Goal: Transaction & Acquisition: Download file/media

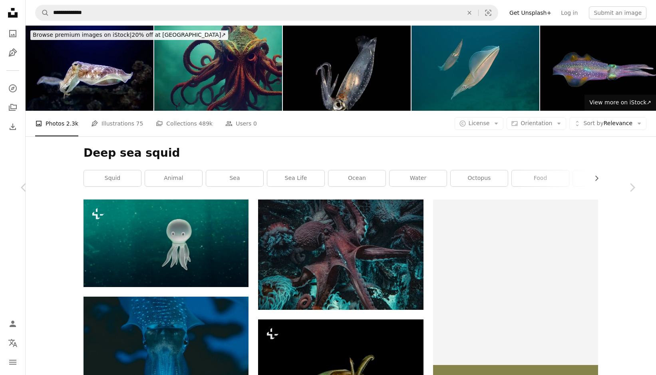
scroll to position [7156, 0]
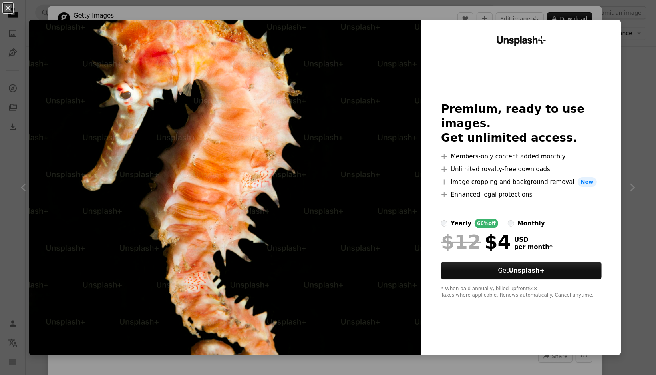
click at [638, 58] on div "An X shape Unsplash+ Premium, ready to use images. Get unlimited access. A plus…" at bounding box center [328, 187] width 656 height 375
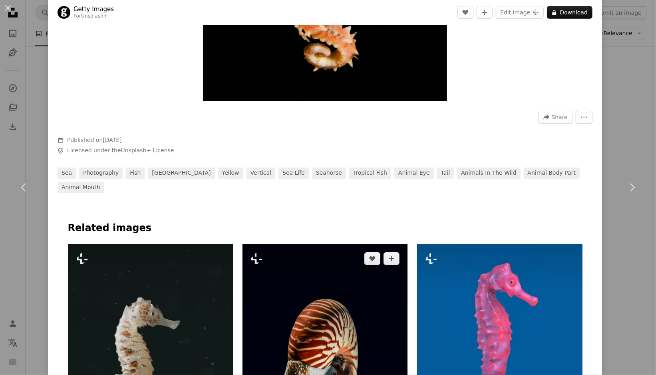
scroll to position [148, 0]
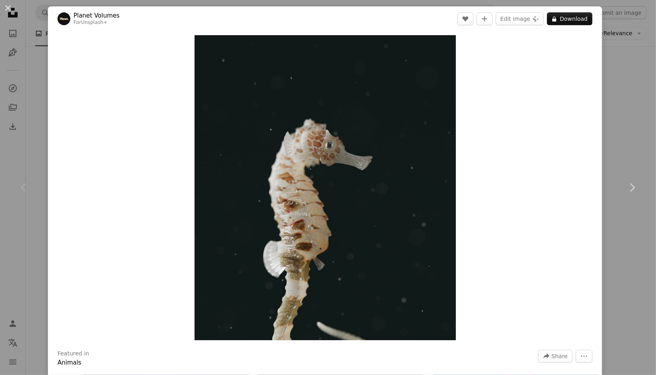
click at [638, 86] on div "An X shape Chevron left Chevron right Planet Volumes For Unsplash+ A heart A pl…" at bounding box center [328, 187] width 656 height 375
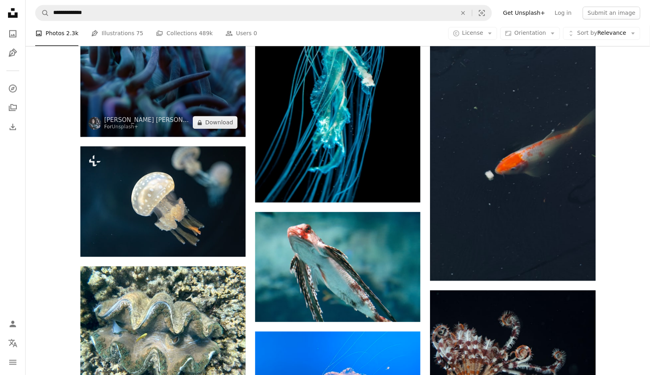
scroll to position [8915, 0]
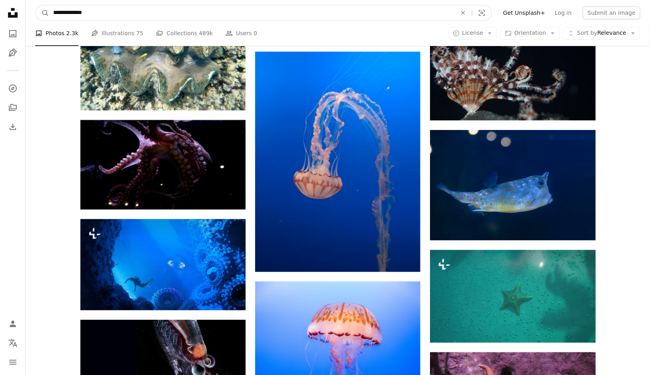
drag, startPoint x: 147, startPoint y: 16, endPoint x: 0, endPoint y: 13, distance: 146.7
type input "********"
click button "A magnifying glass" at bounding box center [43, 12] width 14 height 15
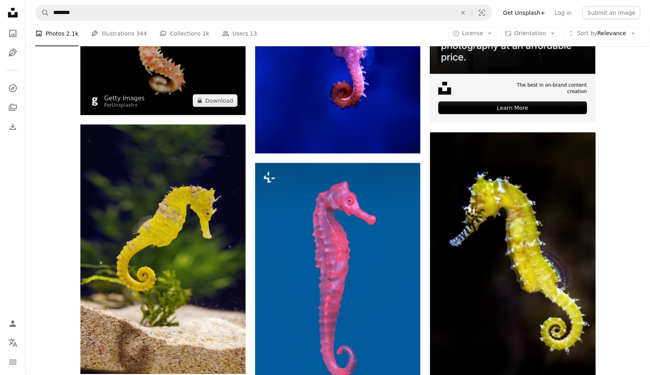
scroll to position [320, 0]
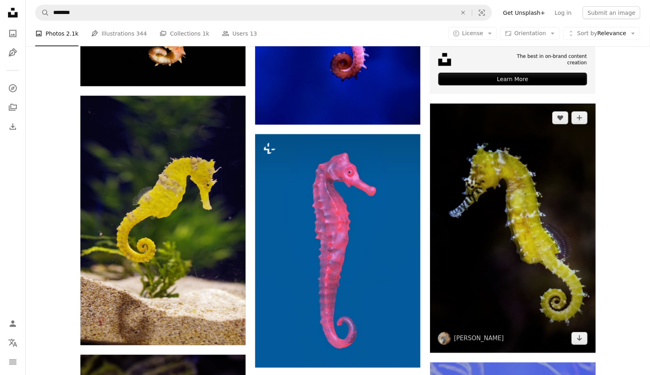
click at [500, 263] on img at bounding box center [512, 228] width 165 height 249
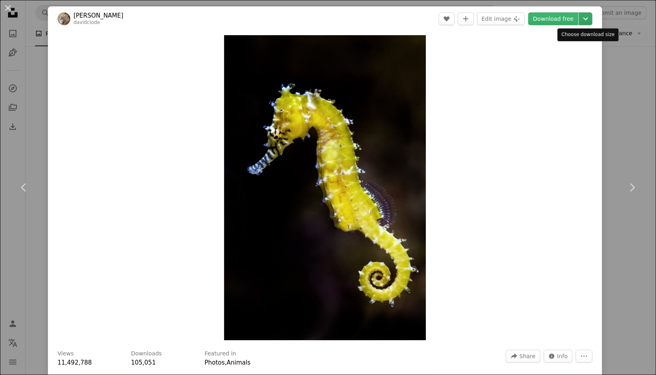
click at [585, 17] on icon "Chevron down" at bounding box center [586, 19] width 13 height 10
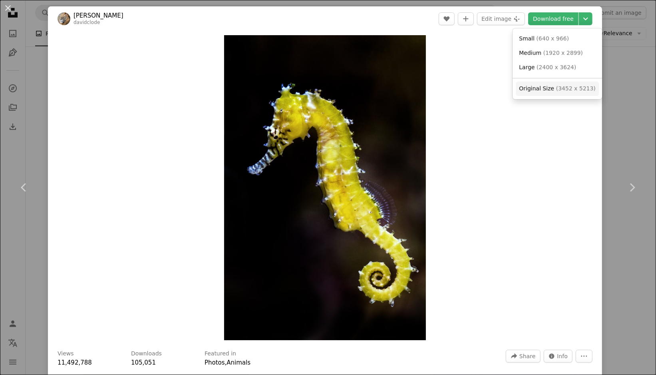
click at [559, 89] on span "( 3452 x 5213 )" at bounding box center [577, 88] width 40 height 6
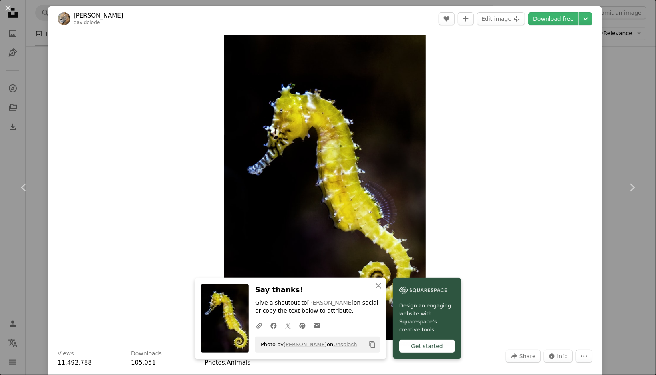
click at [47, 132] on div "An X shape Chevron left Chevron right An X shape Close Say thanks! Give a shout…" at bounding box center [328, 187] width 656 height 375
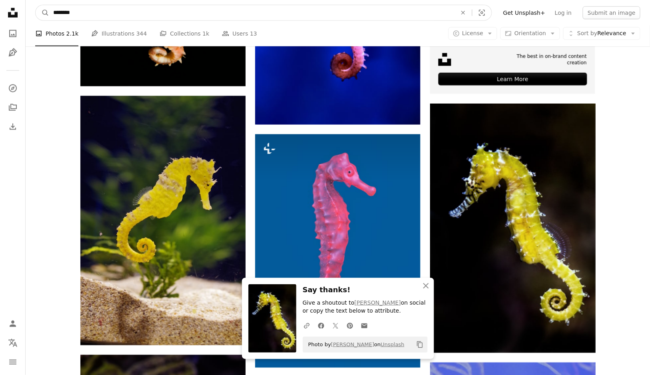
drag, startPoint x: 150, startPoint y: 16, endPoint x: 0, endPoint y: 26, distance: 150.6
type input "*******"
click at [36, 5] on button "A magnifying glass" at bounding box center [43, 12] width 14 height 15
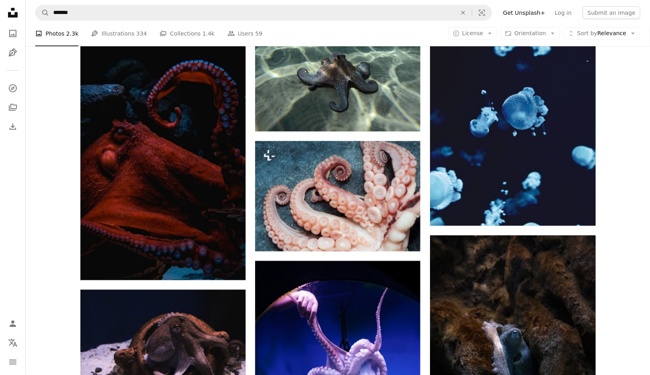
scroll to position [1559, 0]
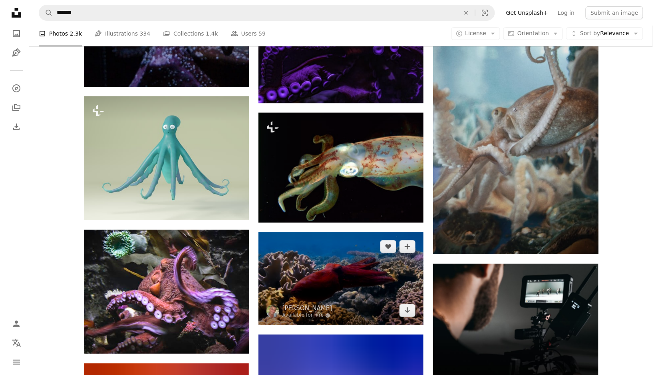
scroll to position [3118, 0]
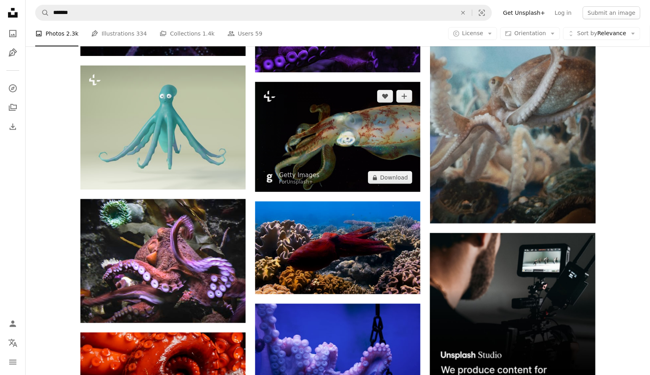
click at [344, 157] on img at bounding box center [337, 137] width 165 height 110
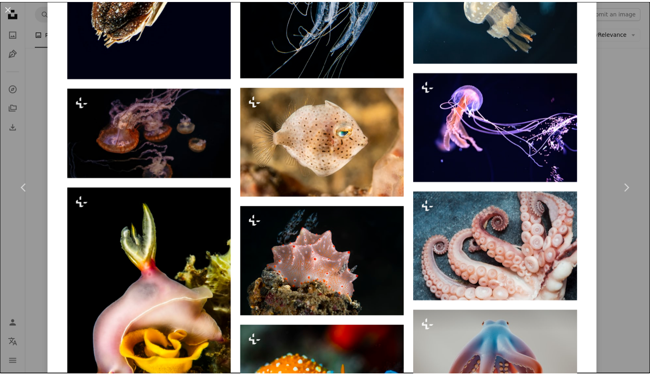
scroll to position [1159, 0]
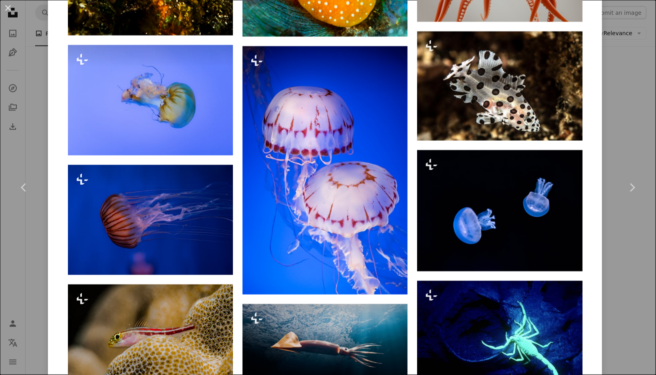
click at [628, 103] on div "An X shape Chevron left Chevron right Getty Images For Unsplash+ A heart A plus…" at bounding box center [328, 187] width 656 height 375
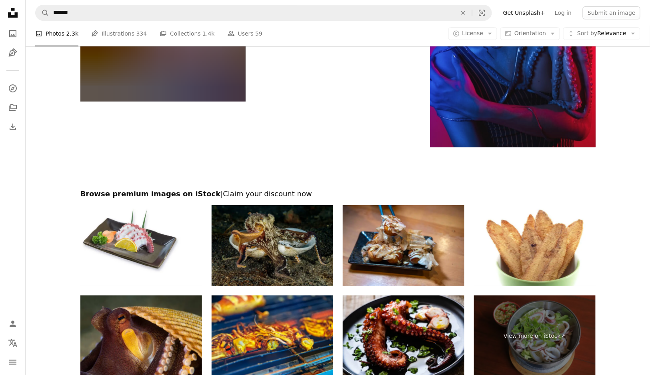
scroll to position [6108, 0]
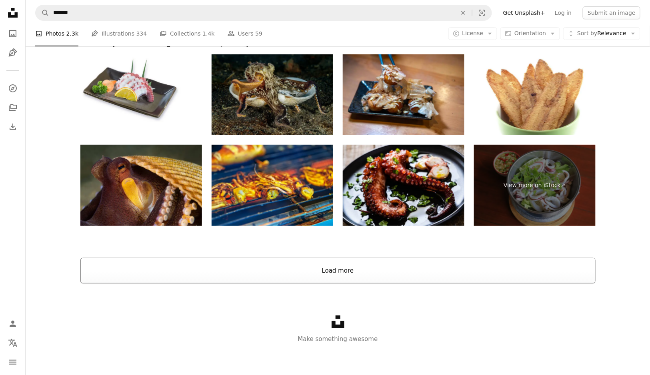
click at [342, 277] on button "Load more" at bounding box center [337, 271] width 515 height 26
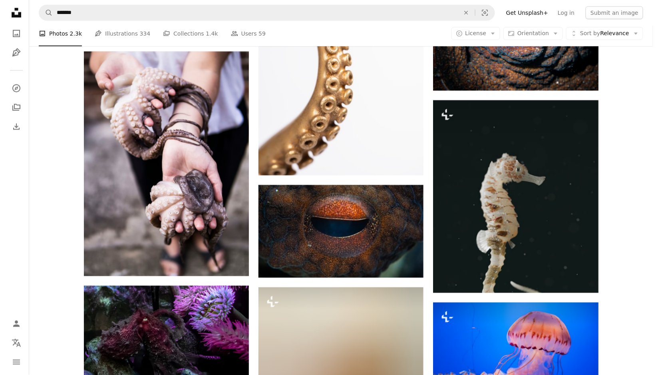
scroll to position [6427, 0]
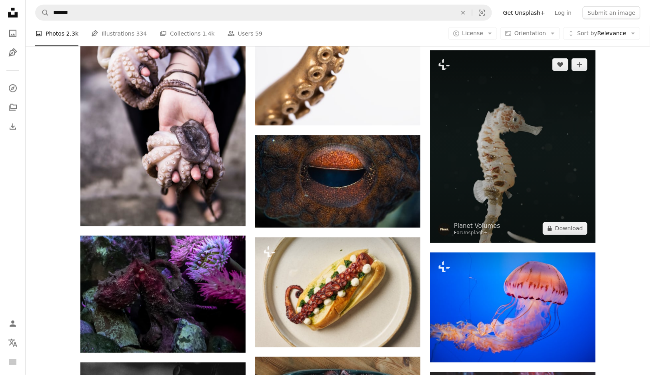
click at [468, 191] on img at bounding box center [512, 146] width 165 height 193
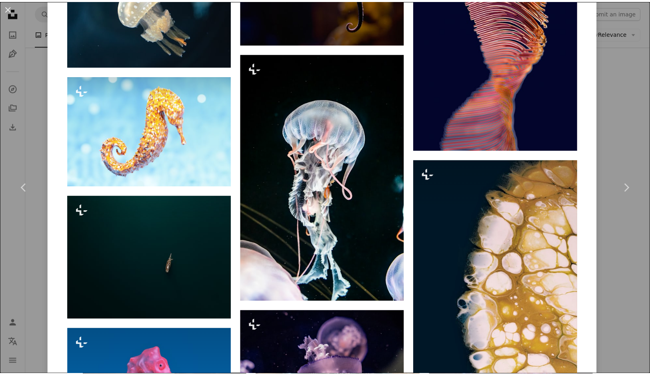
scroll to position [1199, 0]
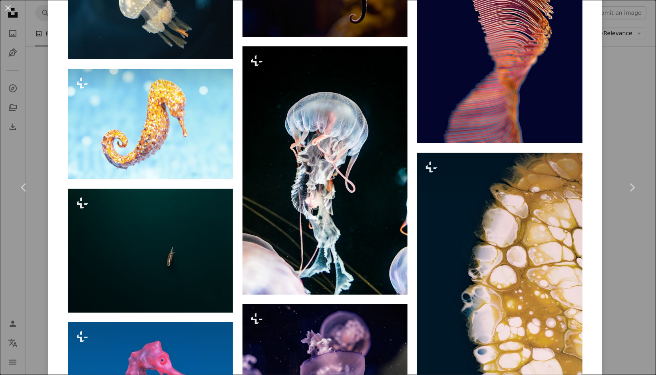
click at [20, 250] on div "An X shape Chevron left Chevron right Planet Volumes For Unsplash+ A heart A pl…" at bounding box center [328, 187] width 656 height 375
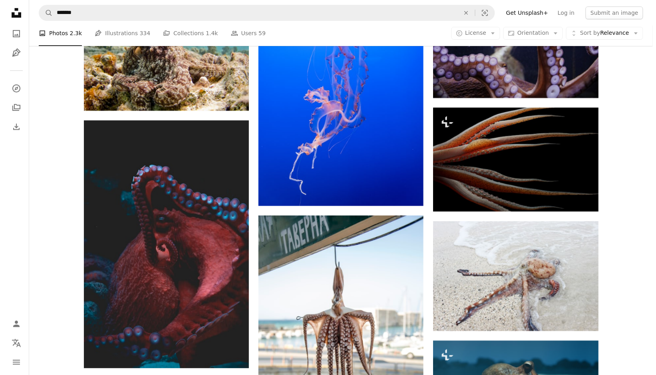
scroll to position [547, 0]
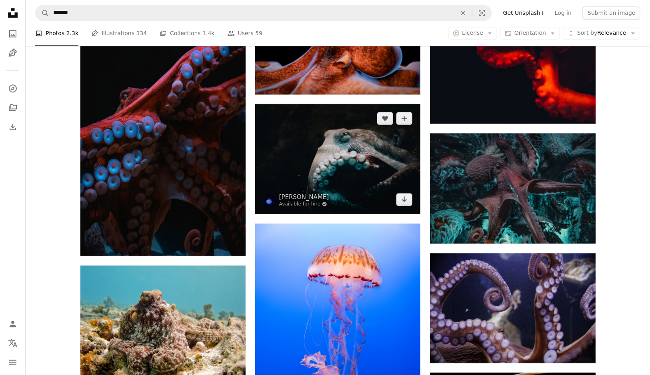
click at [338, 164] on img at bounding box center [337, 159] width 165 height 110
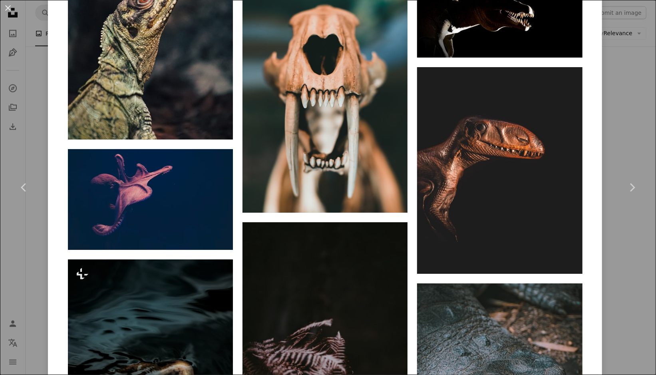
scroll to position [1159, 0]
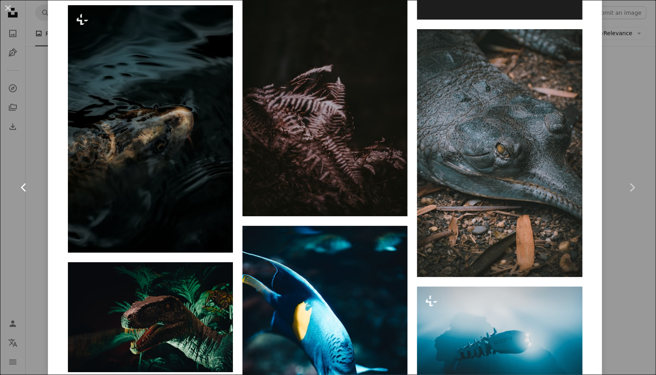
click at [20, 225] on link "Chevron left" at bounding box center [24, 187] width 48 height 77
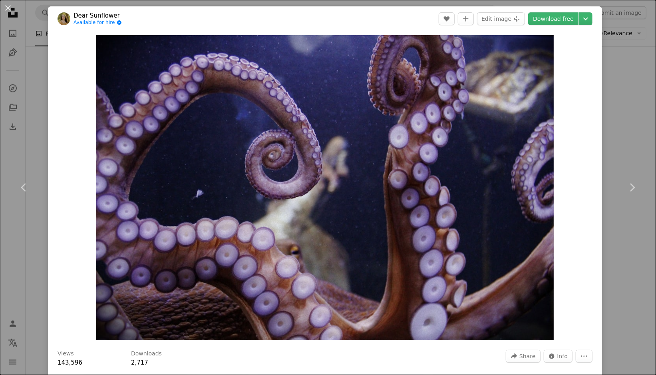
click at [626, 107] on div "An X shape Chevron left Chevron right Dear Sunflower Available for hire A check…" at bounding box center [328, 187] width 656 height 375
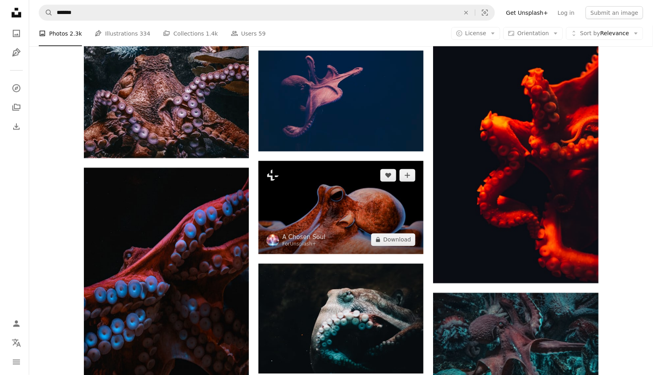
scroll to position [227, 0]
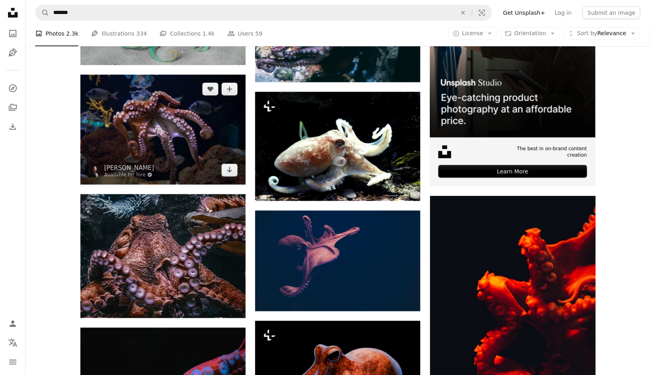
click at [195, 133] on img at bounding box center [162, 130] width 165 height 110
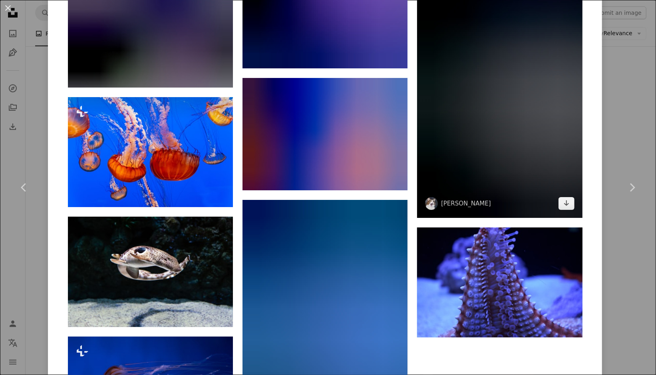
scroll to position [2464, 0]
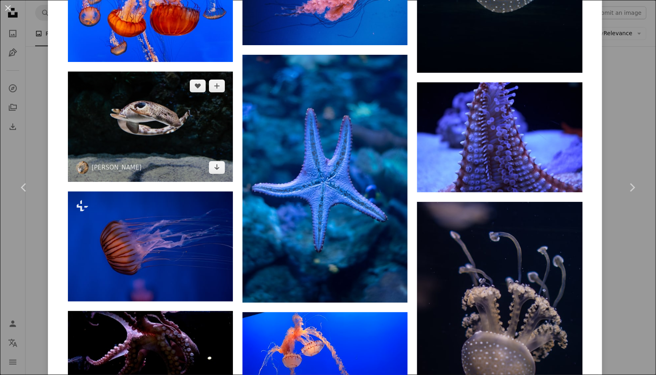
click at [188, 138] on img at bounding box center [150, 127] width 165 height 110
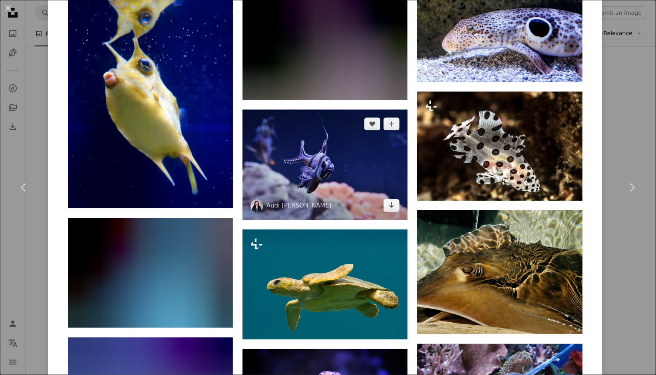
scroll to position [1646, 0]
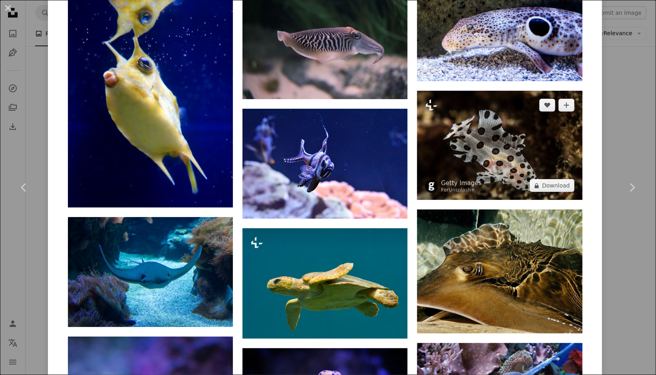
click at [511, 144] on img at bounding box center [499, 146] width 165 height 110
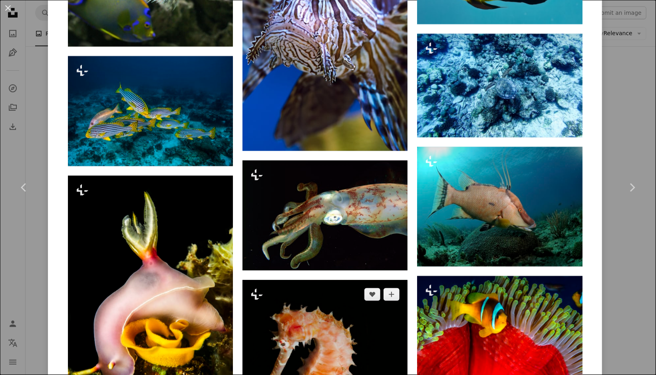
scroll to position [1259, 0]
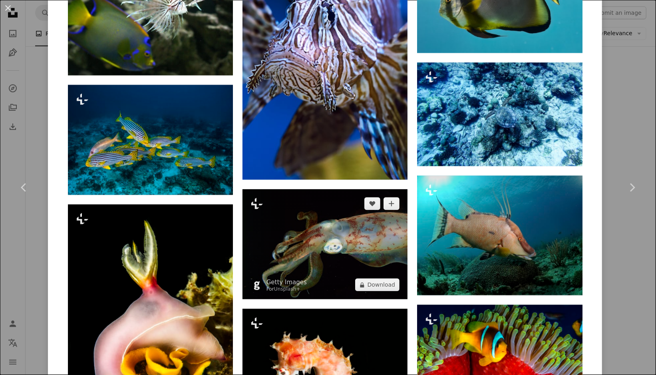
click at [325, 242] on img at bounding box center [325, 244] width 165 height 110
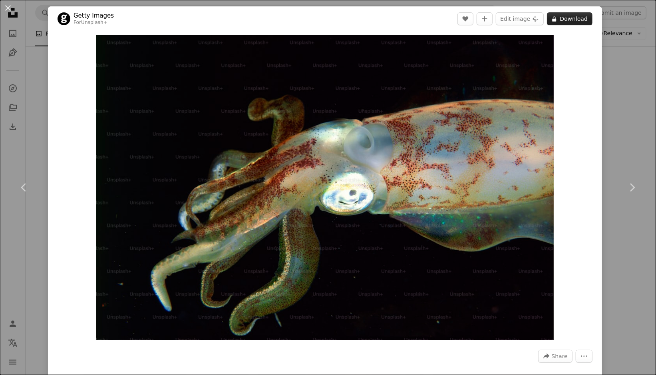
click at [586, 18] on button "A lock Download" at bounding box center [570, 18] width 46 height 13
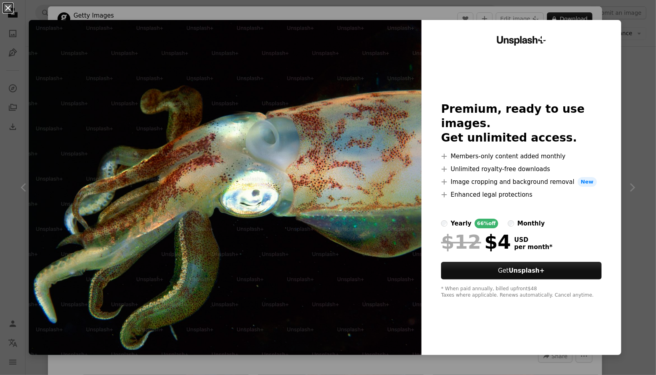
click at [13, 9] on button "An X shape" at bounding box center [8, 8] width 10 height 10
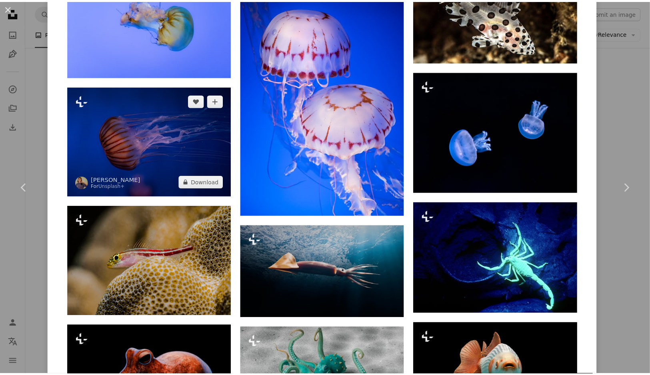
scroll to position [1519, 0]
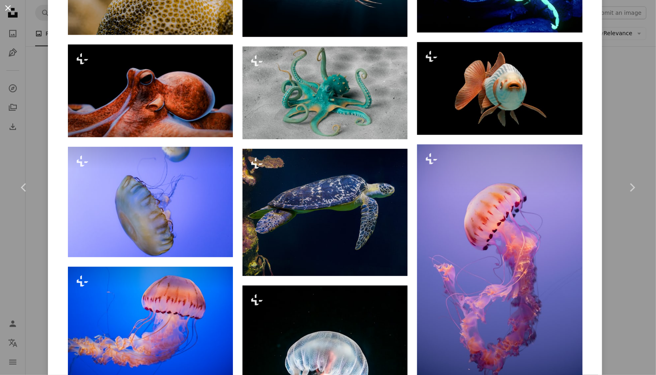
click at [5, 11] on button "An X shape" at bounding box center [8, 8] width 10 height 10
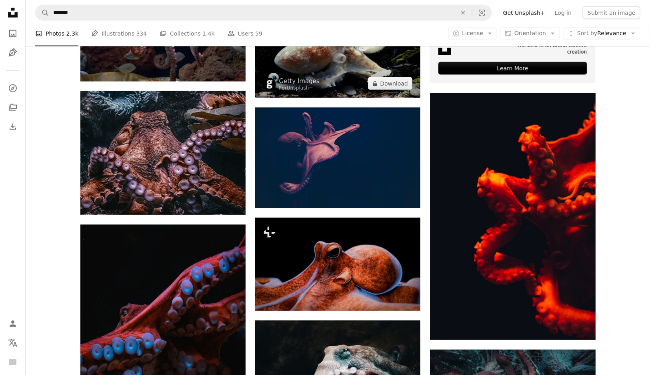
scroll to position [360, 0]
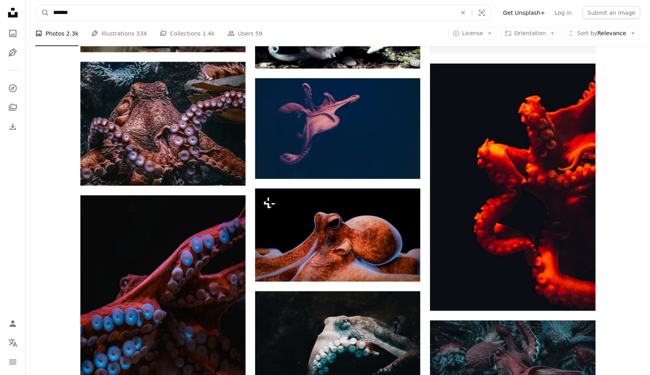
drag, startPoint x: 106, startPoint y: 12, endPoint x: 0, endPoint y: 13, distance: 105.5
type input "*********"
click button "A magnifying glass" at bounding box center [43, 12] width 14 height 15
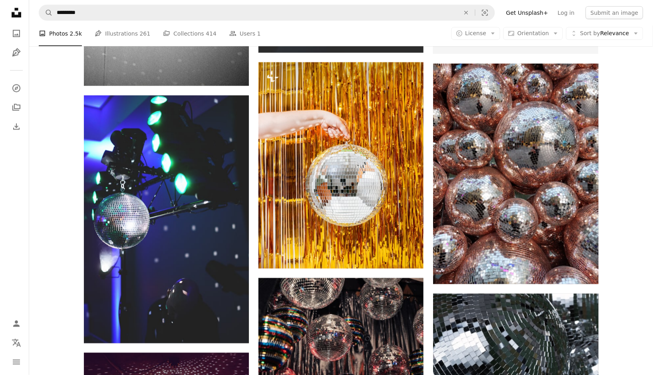
scroll to position [40, 0]
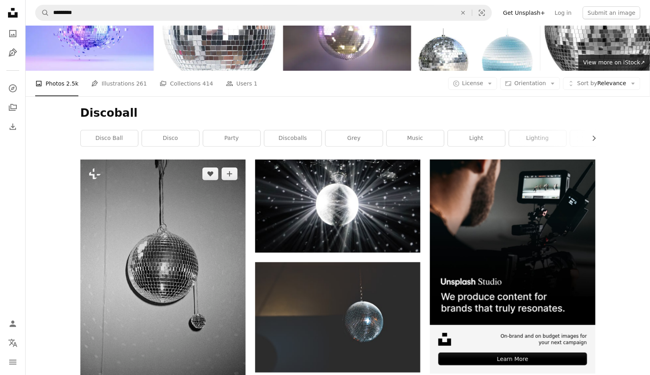
click at [126, 226] on img at bounding box center [162, 283] width 165 height 246
